Goal: Information Seeking & Learning: Check status

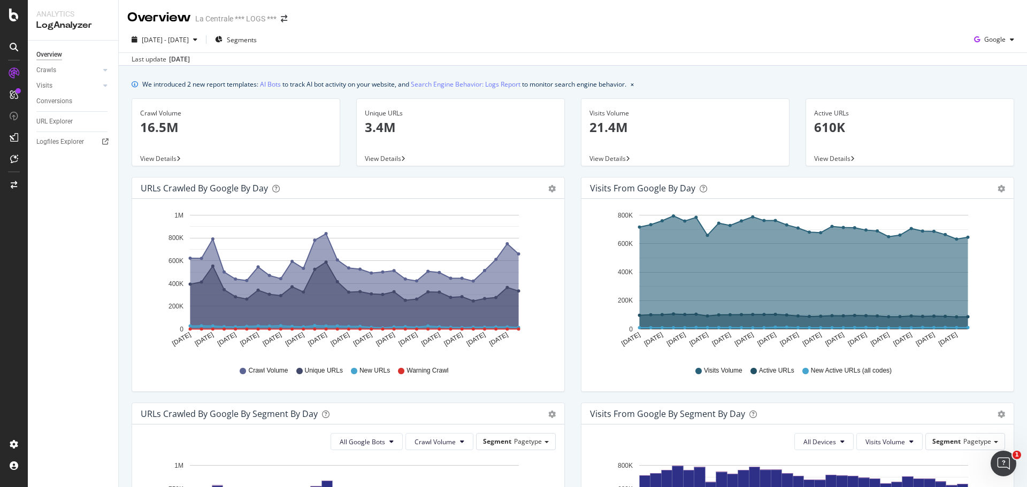
click at [470, 384] on div "Hold CTRL while clicking to filter the report. [DATE] [DATE] [DATE] [DATE] [DAT…" at bounding box center [348, 295] width 432 height 193
